Goal: Check status

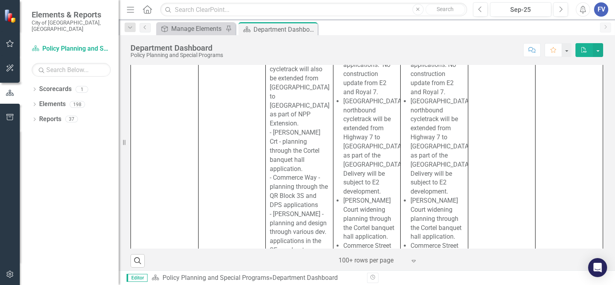
scroll to position [5935, 0]
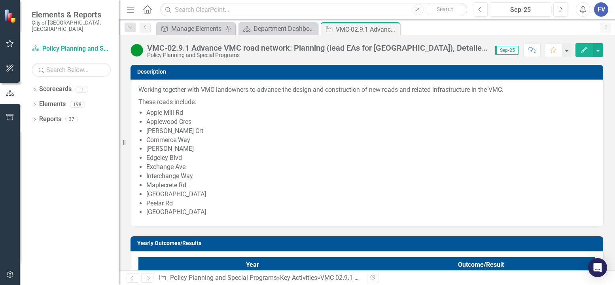
click at [218, 48] on div "VMC-02.9.1 Advance VMC road network: Planning (lead EAs for [GEOGRAPHIC_DATA]),…" at bounding box center [317, 48] width 340 height 9
click at [248, 49] on div "VMC-02.9.1 Advance VMC road network: Planning (lead EAs for [GEOGRAPHIC_DATA]),…" at bounding box center [317, 48] width 340 height 9
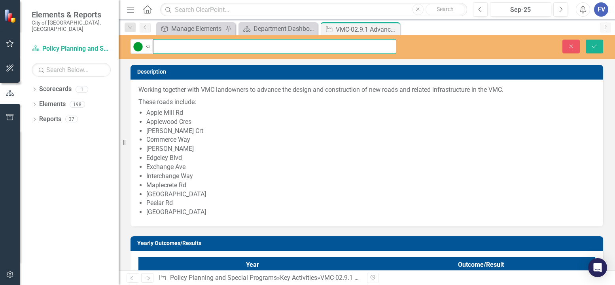
scroll to position [0, 776]
drag, startPoint x: 192, startPoint y: 46, endPoint x: 453, endPoint y: 55, distance: 261.3
click at [453, 55] on div "Proceeding as Anticipated Expand VMC-02.9.1 Advance VMC road network: Planning …" at bounding box center [367, 47] width 497 height 24
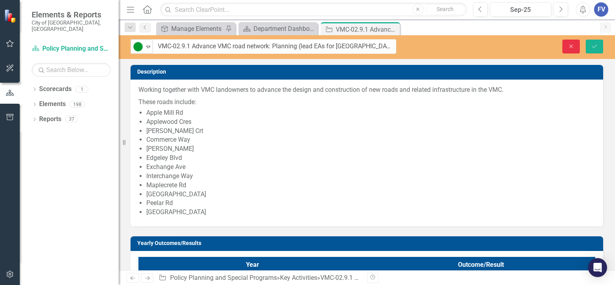
click at [572, 44] on icon "Close" at bounding box center [571, 47] width 7 height 6
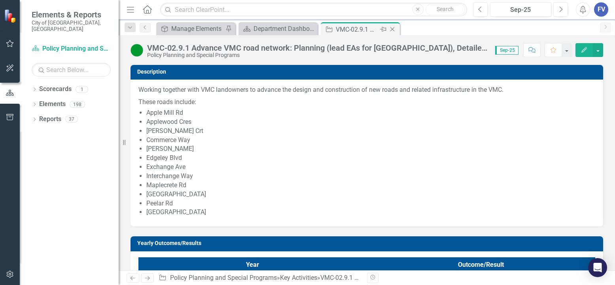
click at [395, 29] on icon "Close" at bounding box center [393, 29] width 8 height 6
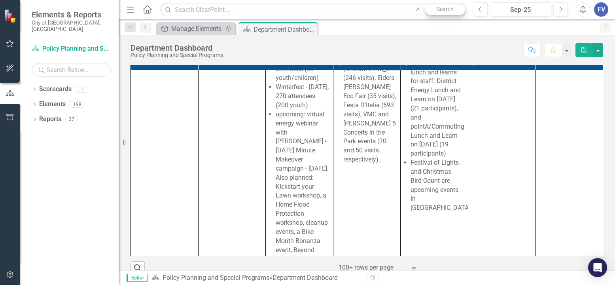
scroll to position [11272, 0]
